Goal: Task Accomplishment & Management: Use online tool/utility

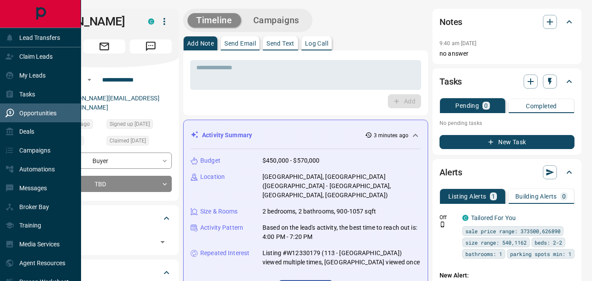
click at [39, 114] on p "Opportunities" at bounding box center [37, 113] width 37 height 7
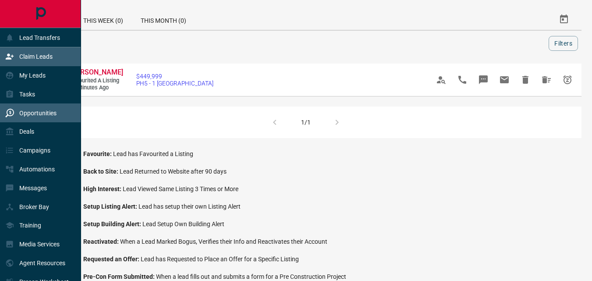
click at [31, 55] on p "Claim Leads" at bounding box center [35, 56] width 33 height 7
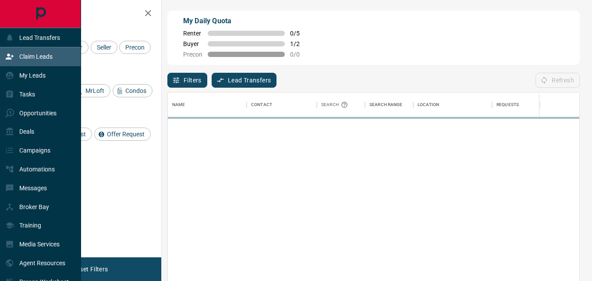
scroll to position [204, 405]
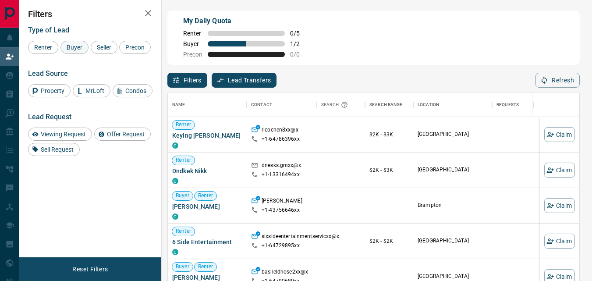
click at [77, 45] on span "Buyer" at bounding box center [75, 47] width 22 height 7
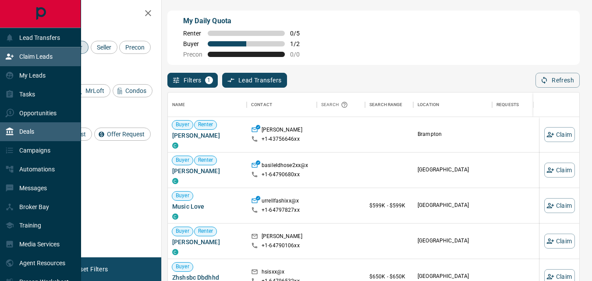
click at [26, 130] on p "Deals" at bounding box center [26, 131] width 15 height 7
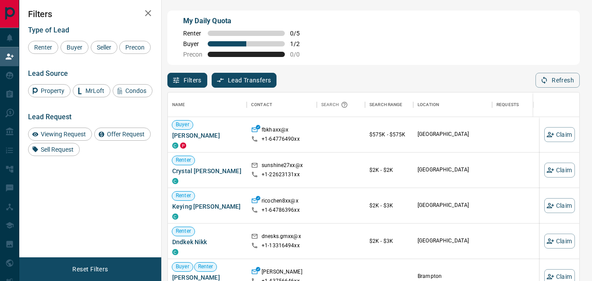
scroll to position [204, 405]
